Goal: Information Seeking & Learning: Learn about a topic

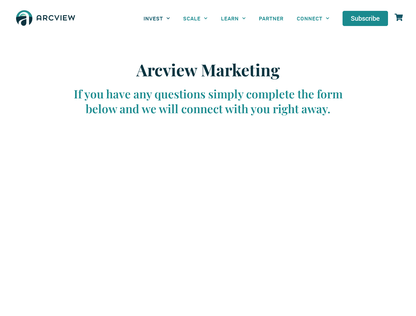
click at [157, 18] on link "INVEST" at bounding box center [157, 18] width 40 height 15
click at [195, 18] on link "SCALE" at bounding box center [196, 18] width 38 height 15
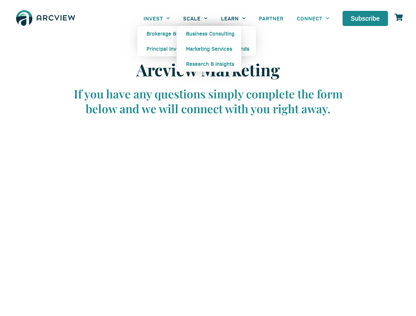
click at [233, 18] on link "LEARN" at bounding box center [234, 18] width 38 height 15
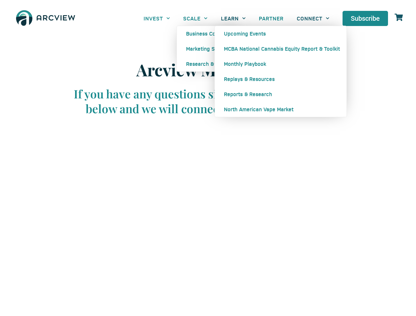
click at [313, 18] on link "CONNECT" at bounding box center [313, 18] width 46 height 15
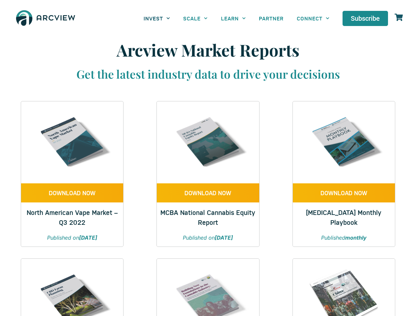
click at [157, 18] on link "INVEST" at bounding box center [157, 18] width 40 height 15
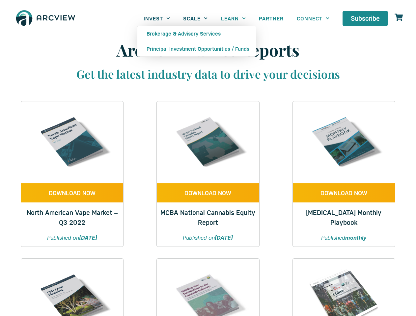
click at [195, 18] on link "SCALE" at bounding box center [196, 18] width 38 height 15
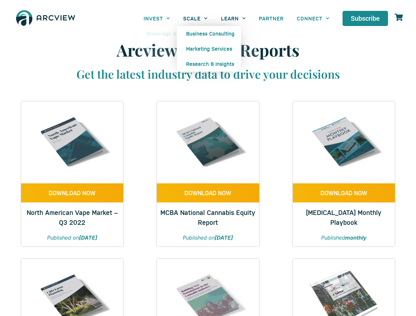
click at [233, 18] on link "LEARN" at bounding box center [234, 18] width 38 height 15
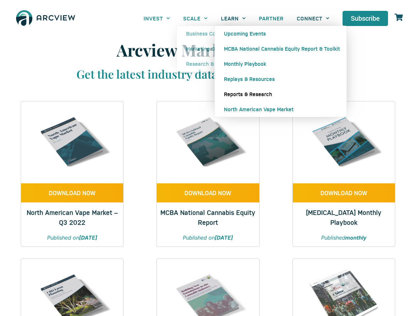
click at [313, 18] on link "CONNECT" at bounding box center [313, 18] width 46 height 15
